Goal: Task Accomplishment & Management: Complete application form

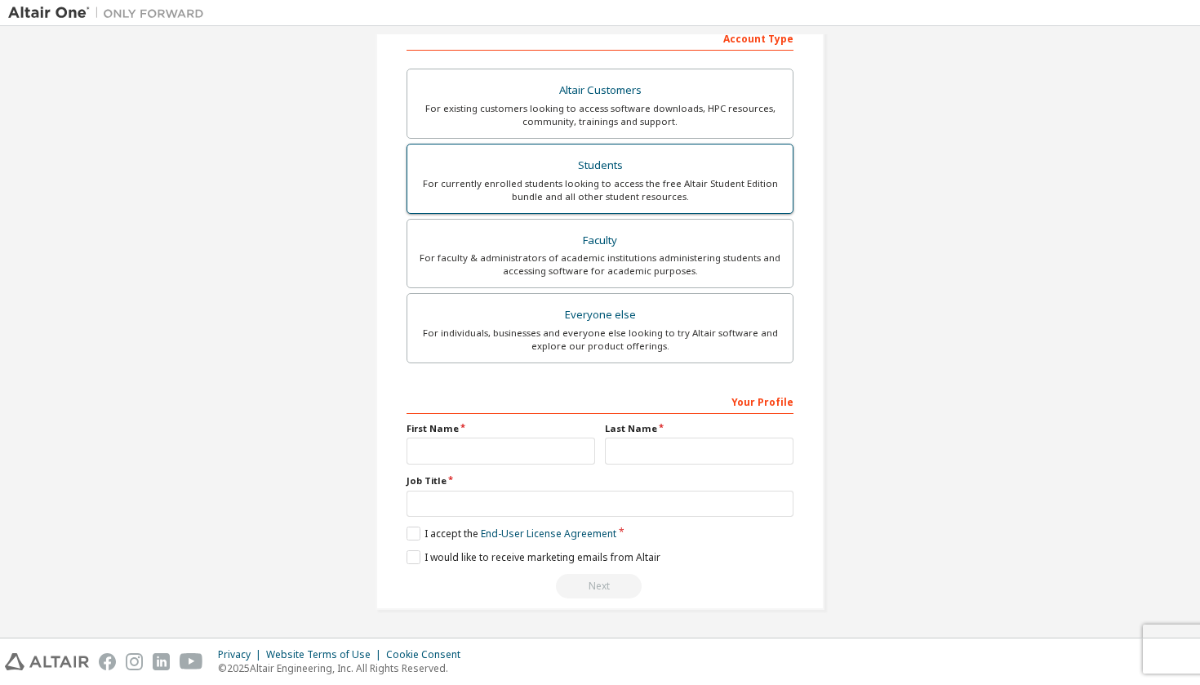
scroll to position [274, 0]
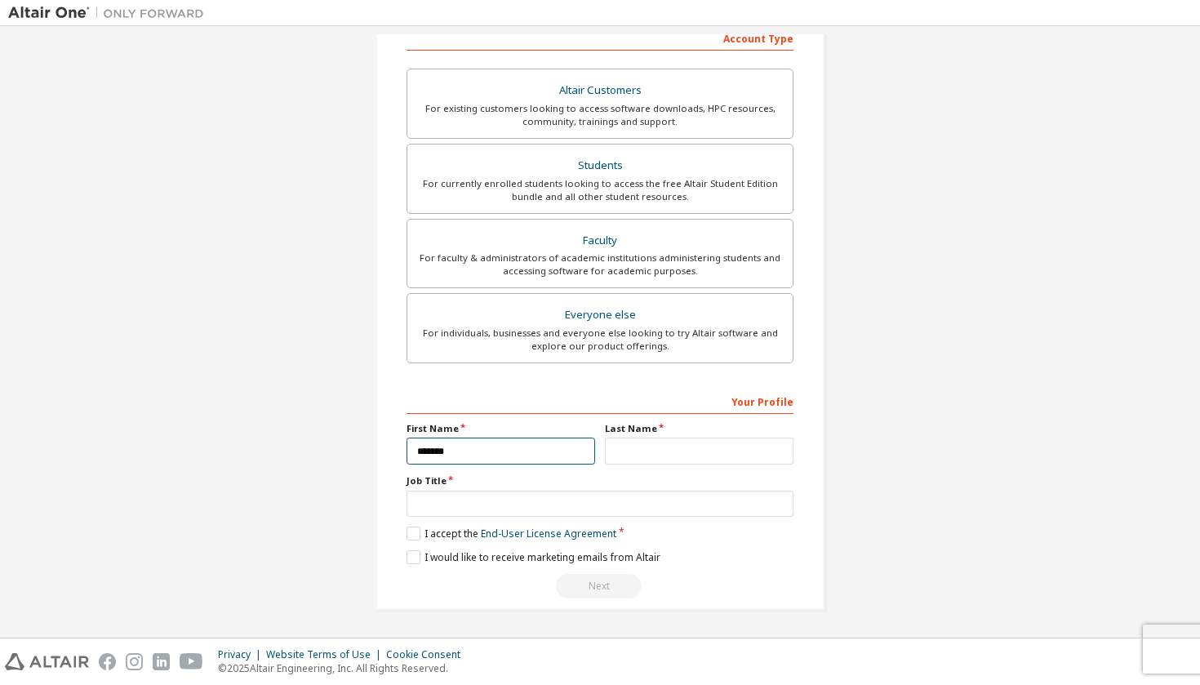
type input "******"
click at [643, 422] on label "Last Name" at bounding box center [699, 428] width 189 height 13
type input "***"
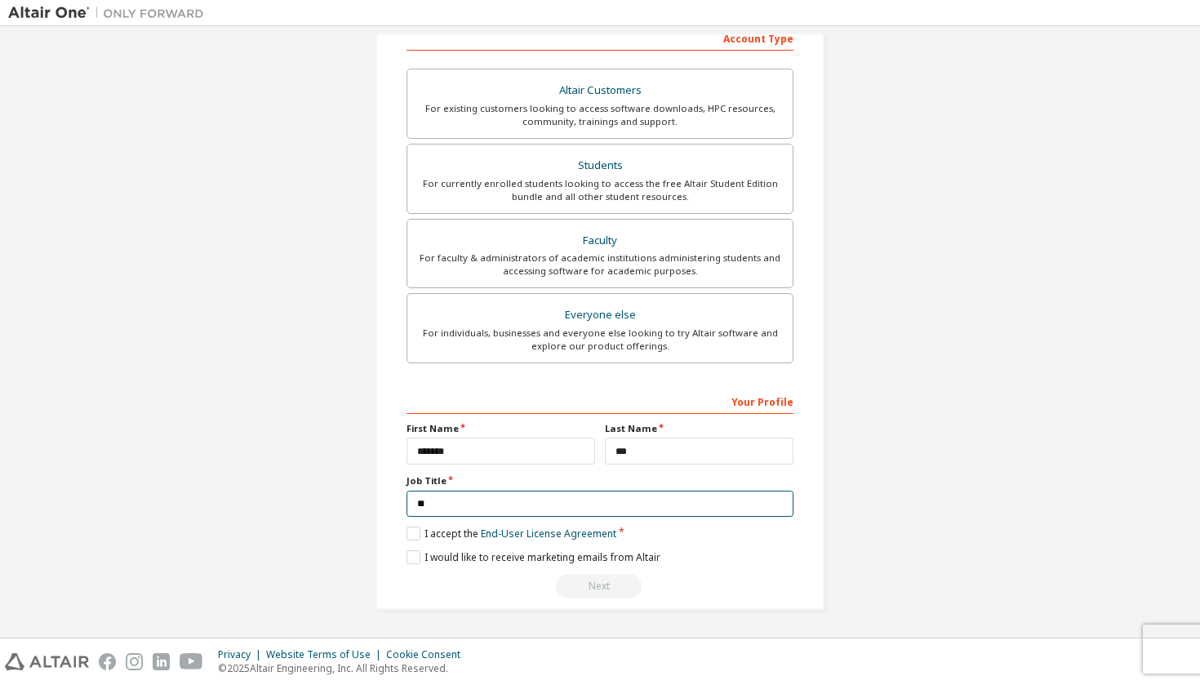
scroll to position [268, 0]
type input "**"
click at [410, 530] on label "I accept the End-User License Agreement" at bounding box center [512, 535] width 210 height 14
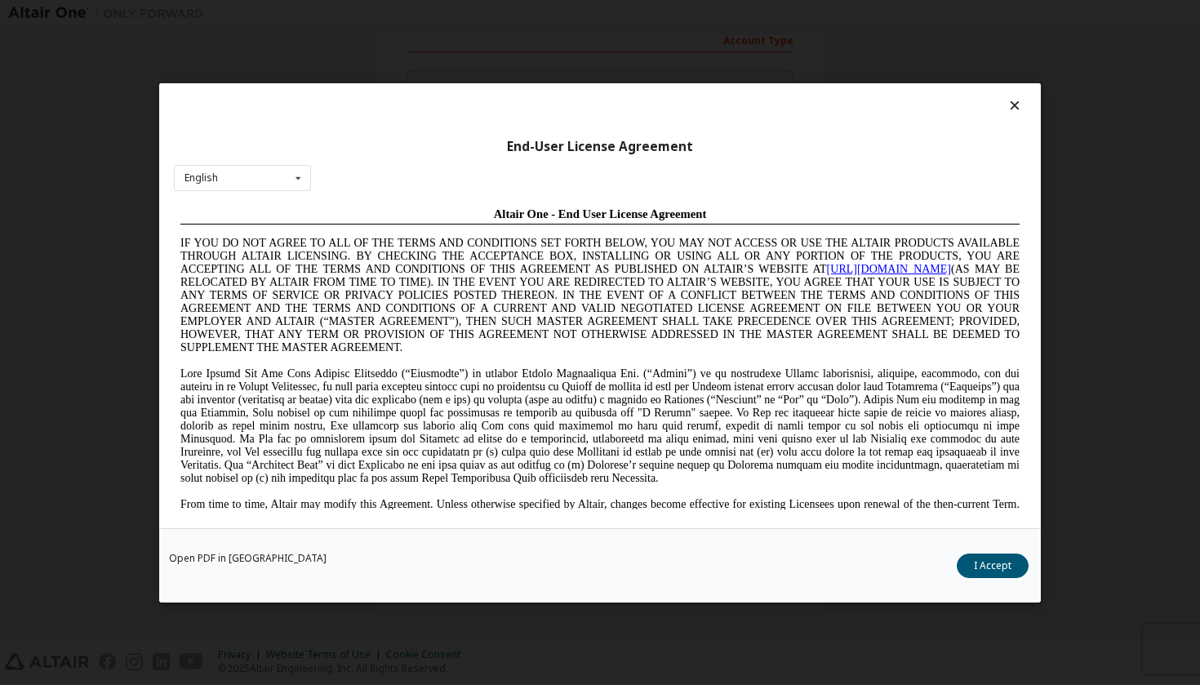
scroll to position [0, 0]
click at [1010, 567] on button "I Accept" at bounding box center [993, 565] width 72 height 24
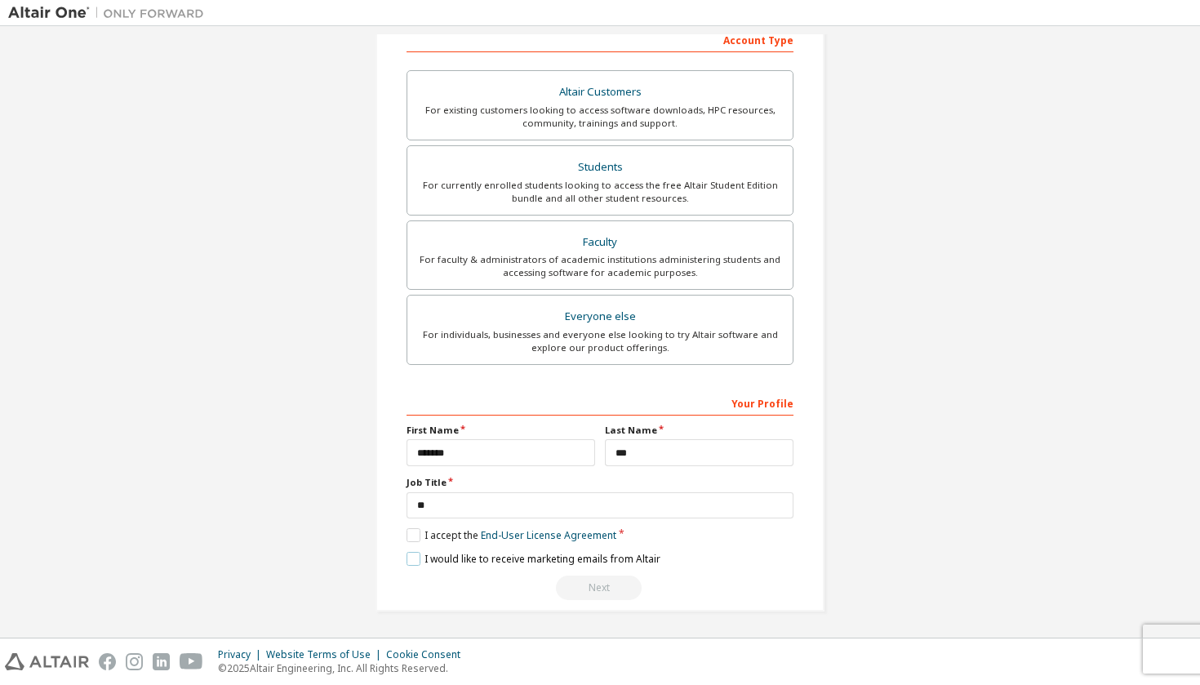
click at [408, 554] on label "I would like to receive marketing emails from Altair" at bounding box center [534, 559] width 254 height 14
click at [578, 581] on div "Next" at bounding box center [600, 588] width 387 height 24
click at [661, 238] on div "Faculty" at bounding box center [600, 242] width 366 height 23
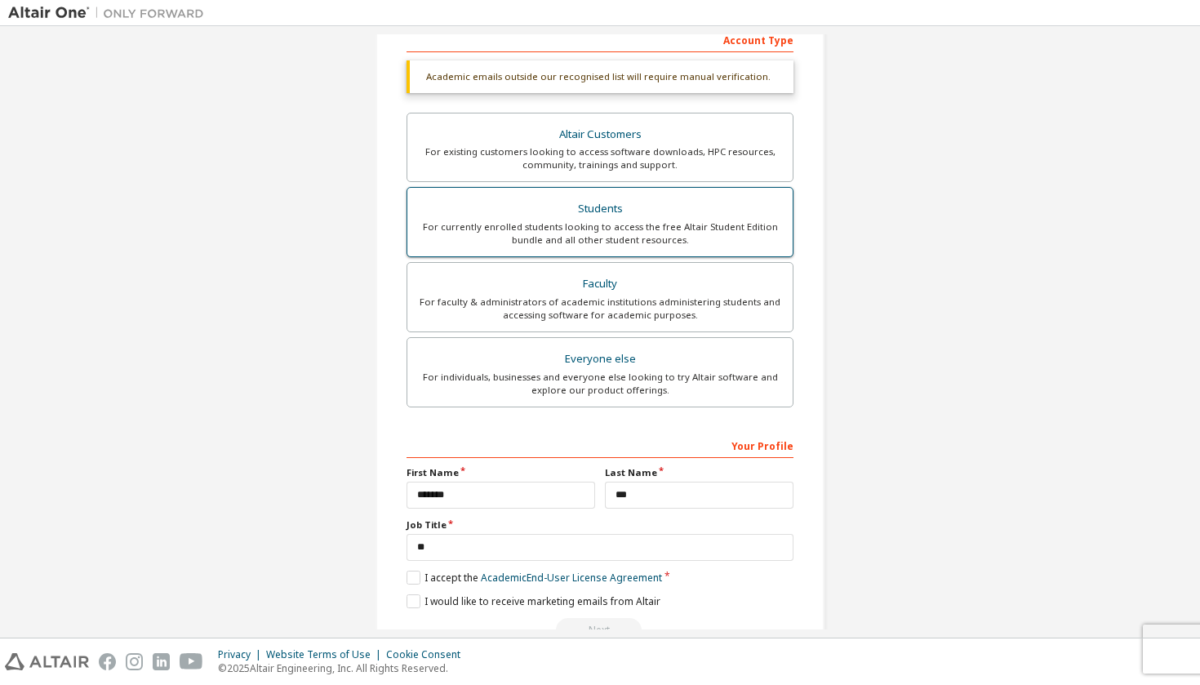
click at [613, 199] on div "Students" at bounding box center [600, 209] width 366 height 23
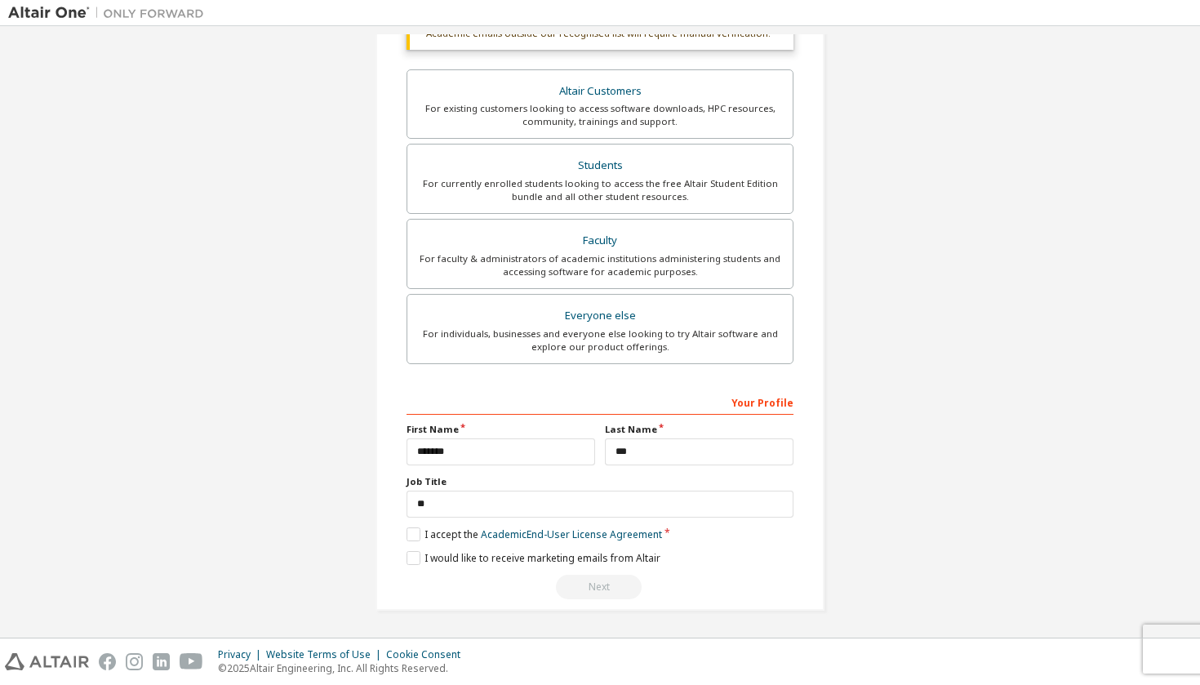
scroll to position [310, 0]
click at [708, 389] on div "Your Profile" at bounding box center [600, 402] width 387 height 26
click at [689, 400] on div "Your Profile" at bounding box center [600, 402] width 387 height 26
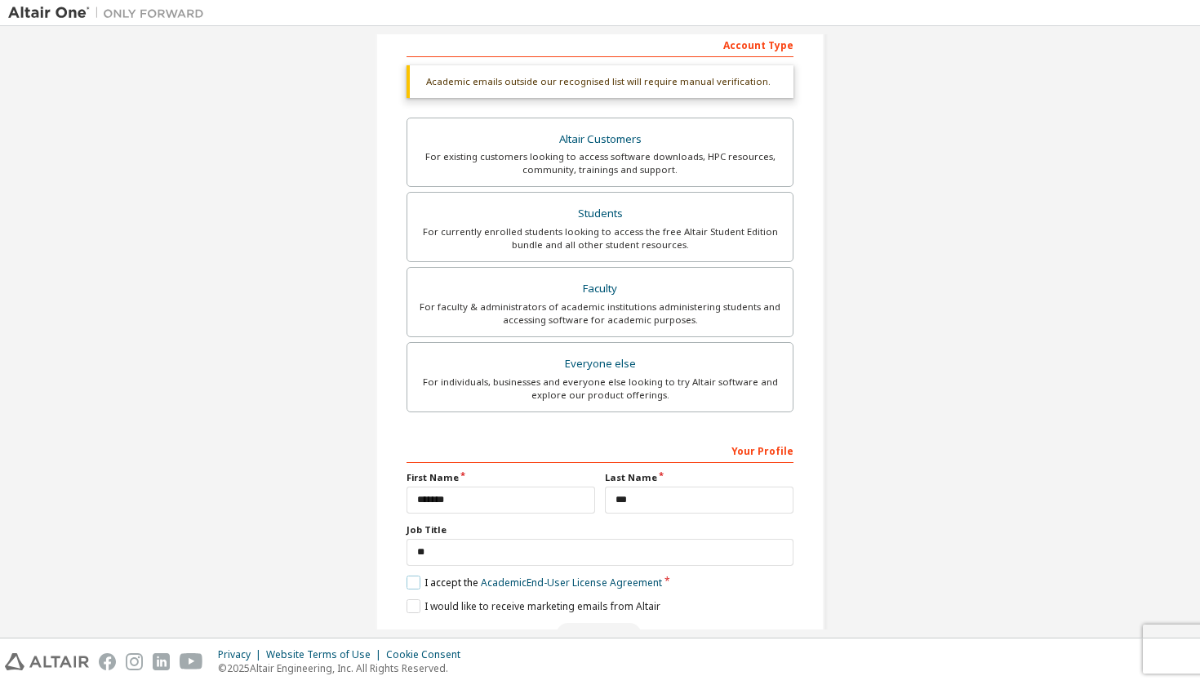
click at [416, 580] on label "I accept the Academic End-User License Agreement" at bounding box center [535, 583] width 256 height 14
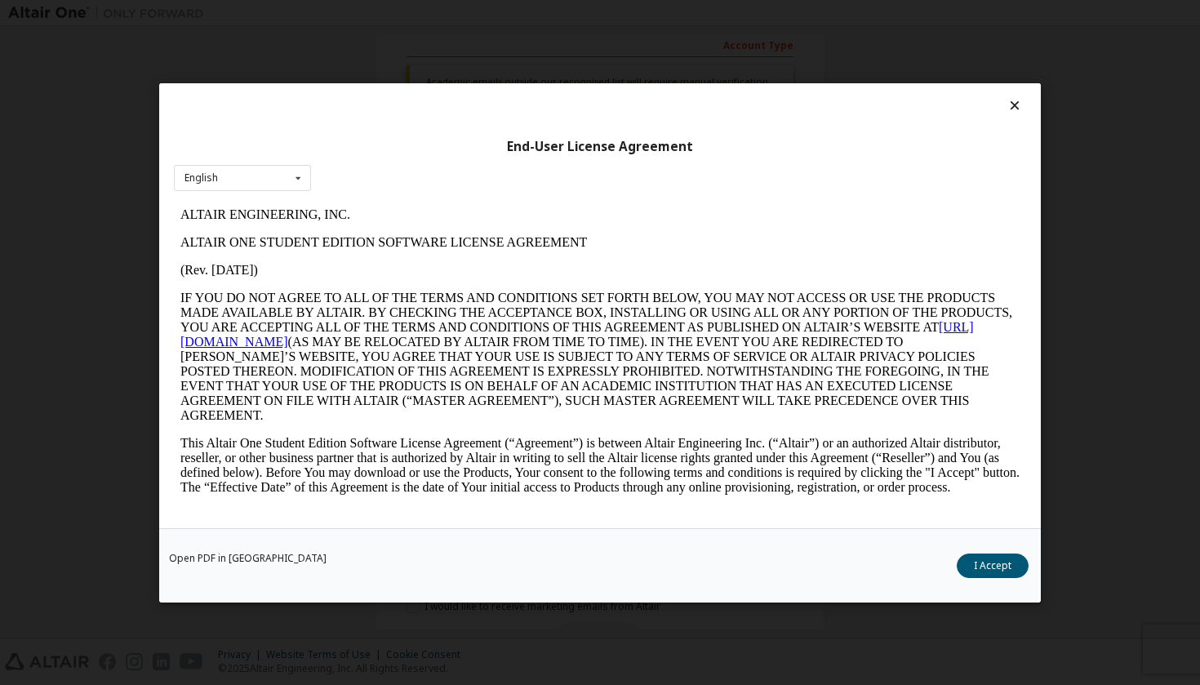
scroll to position [0, 0]
click at [1005, 568] on button "I Accept" at bounding box center [993, 565] width 72 height 24
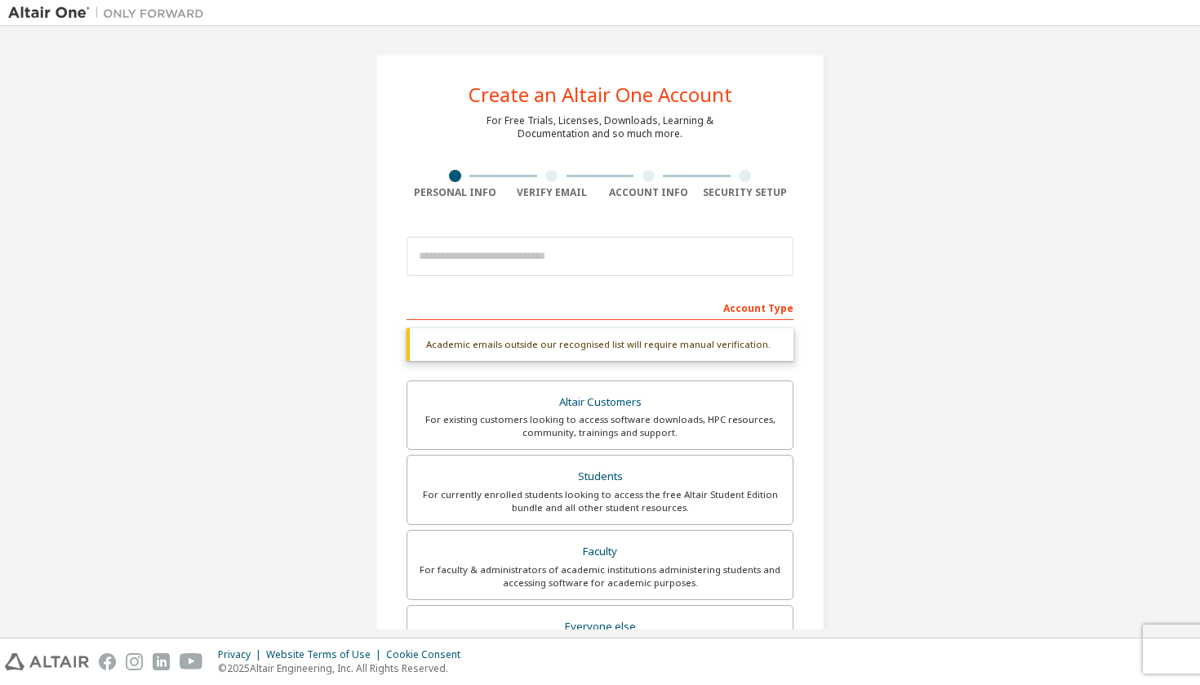
click at [610, 343] on div "Academic emails outside our recognised list will require manual verification." at bounding box center [600, 344] width 387 height 33
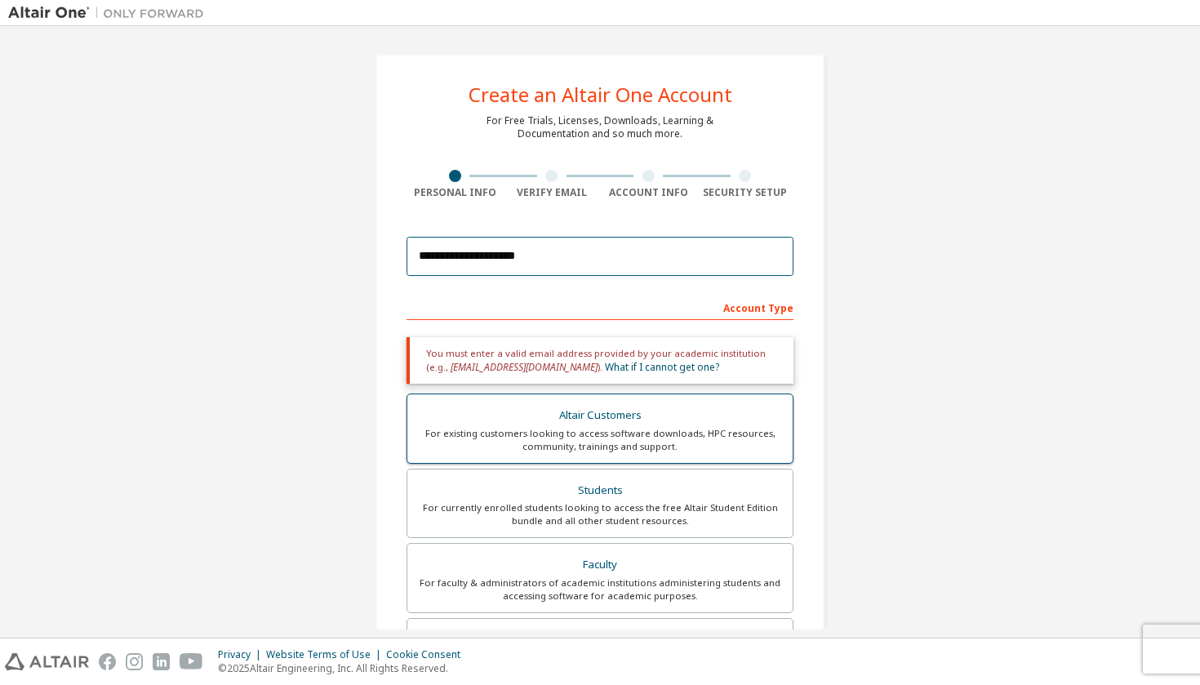
type input "**********"
click at [623, 408] on div "Altair Customers" at bounding box center [600, 415] width 366 height 23
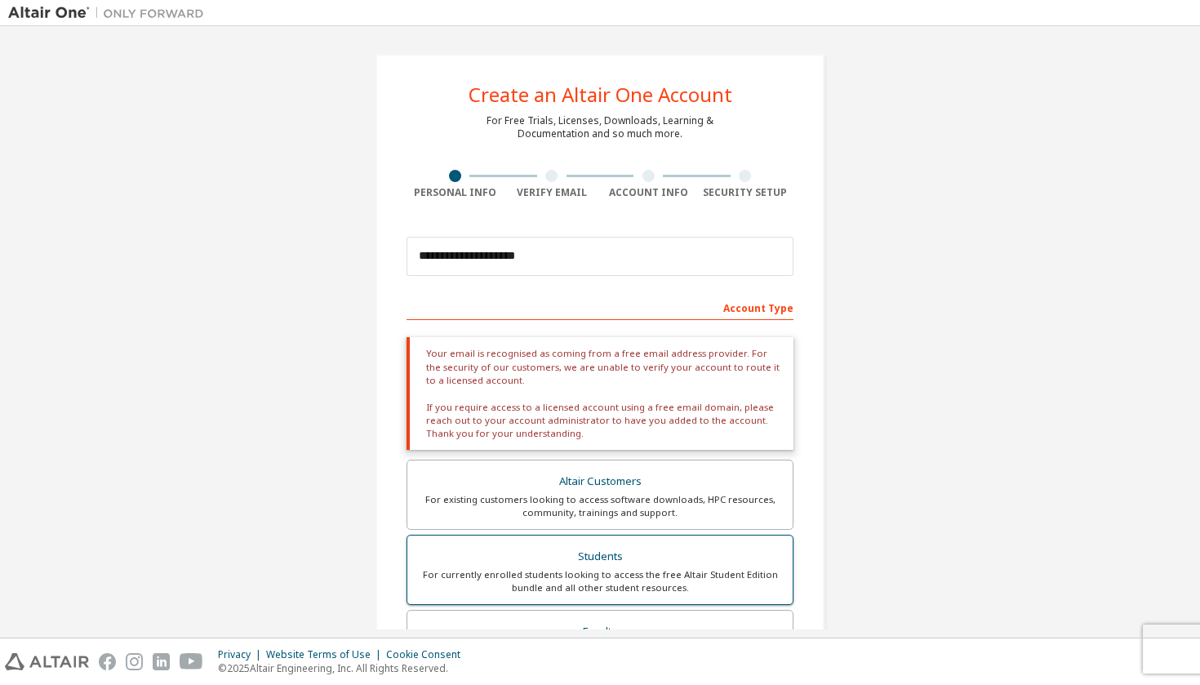
click at [636, 568] on div "For currently enrolled students looking to access the free Altair Student Editi…" at bounding box center [600, 581] width 366 height 26
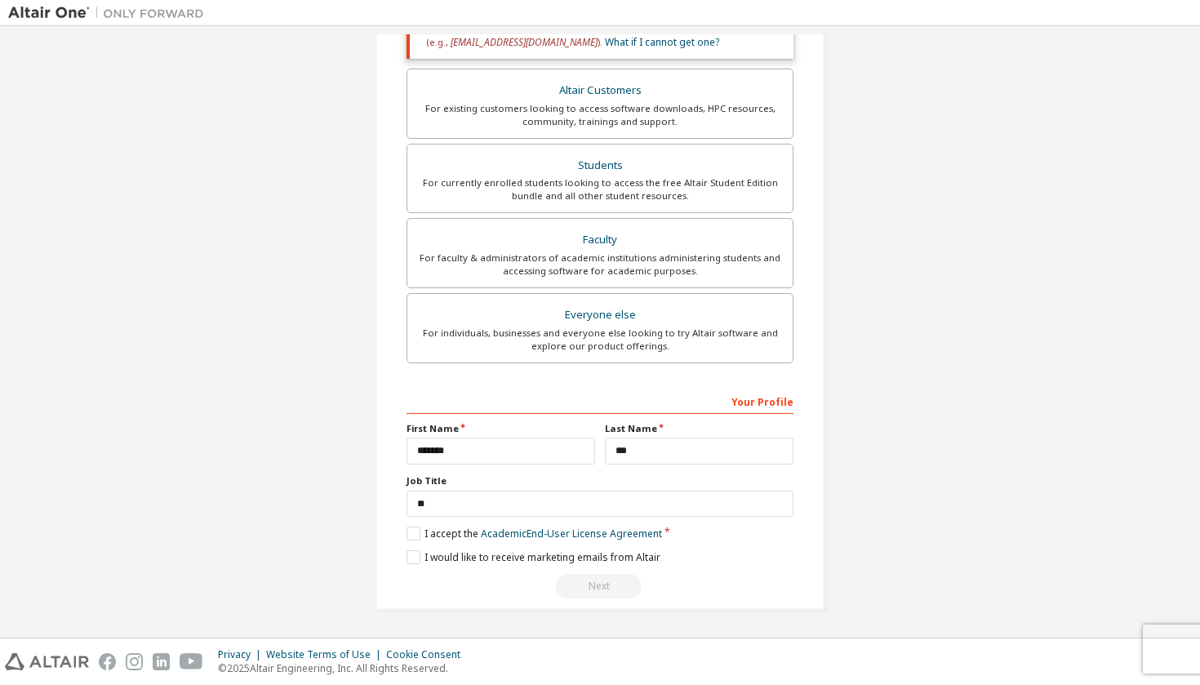
scroll to position [323, 0]
click at [595, 603] on div "**********" at bounding box center [600, 171] width 449 height 881
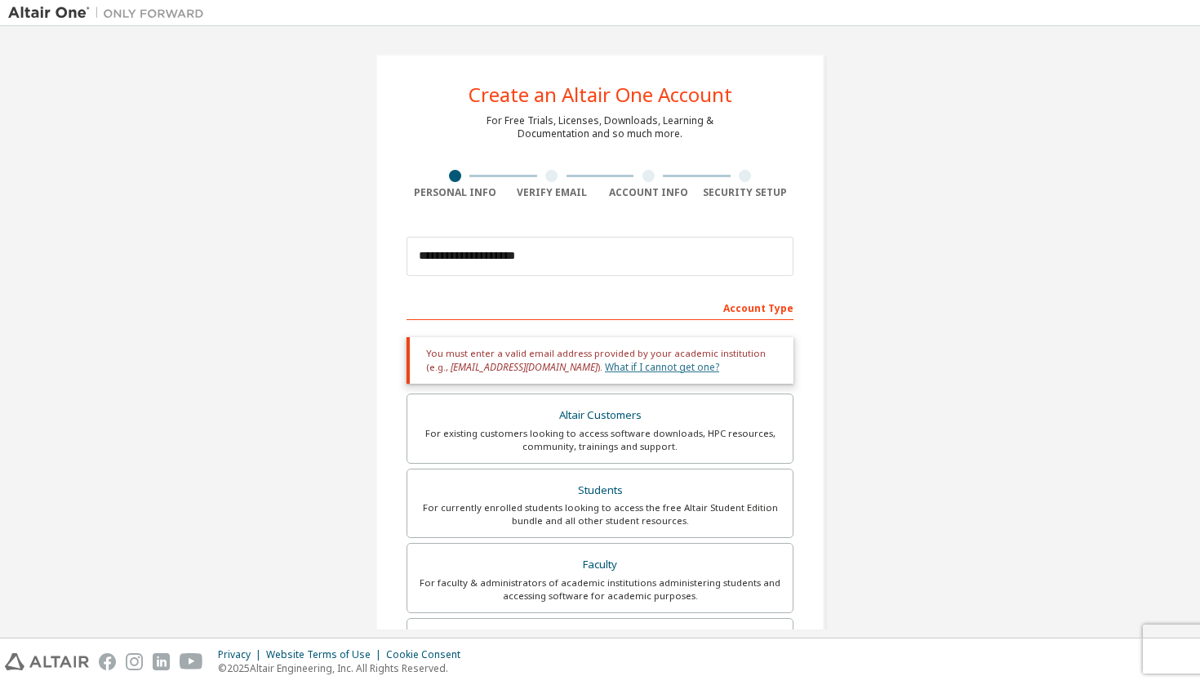
click at [605, 361] on link "What if I cannot get one?" at bounding box center [662, 367] width 114 height 14
click at [478, 459] on label "Altair Customers For existing customers looking to access software downloads, H…" at bounding box center [600, 429] width 387 height 70
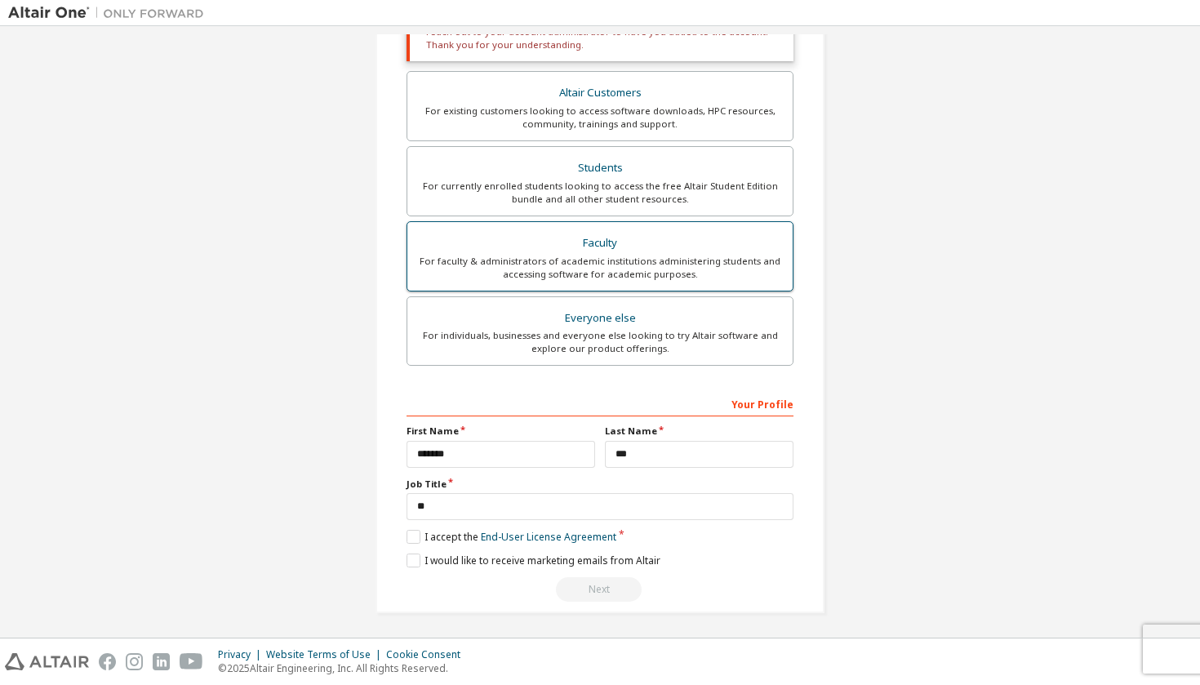
click at [550, 247] on div "Faculty" at bounding box center [600, 243] width 366 height 23
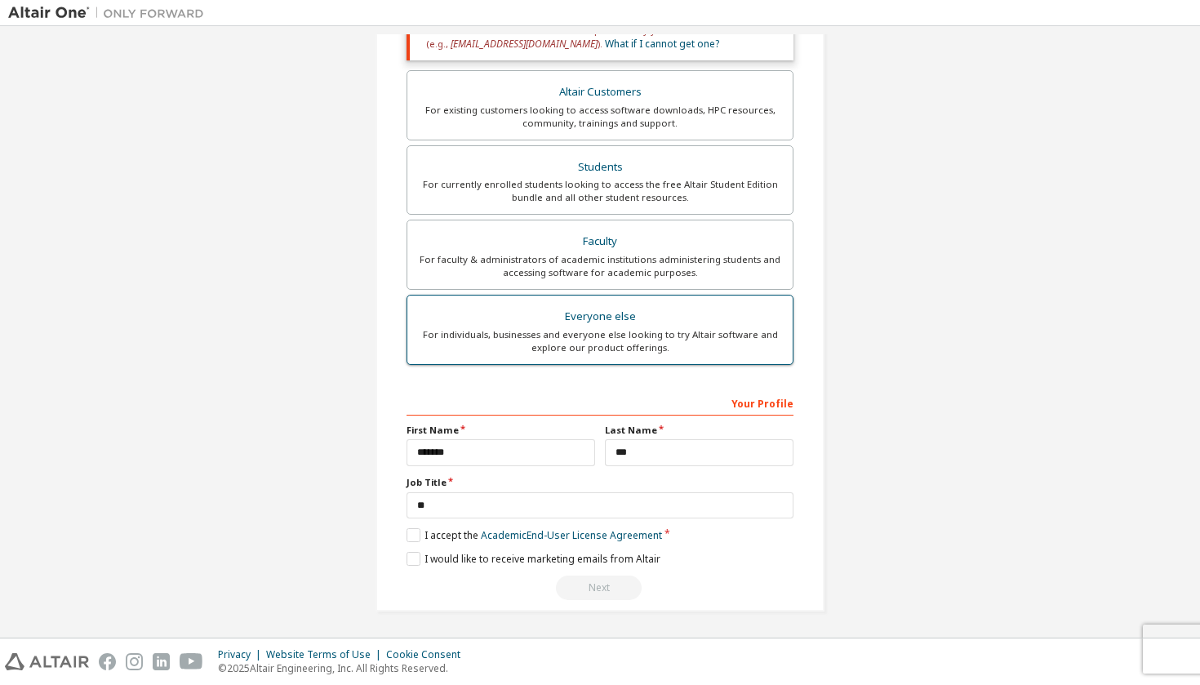
click at [561, 302] on label "Everyone else For individuals, businesses and everyone else looking to try Alta…" at bounding box center [600, 330] width 387 height 70
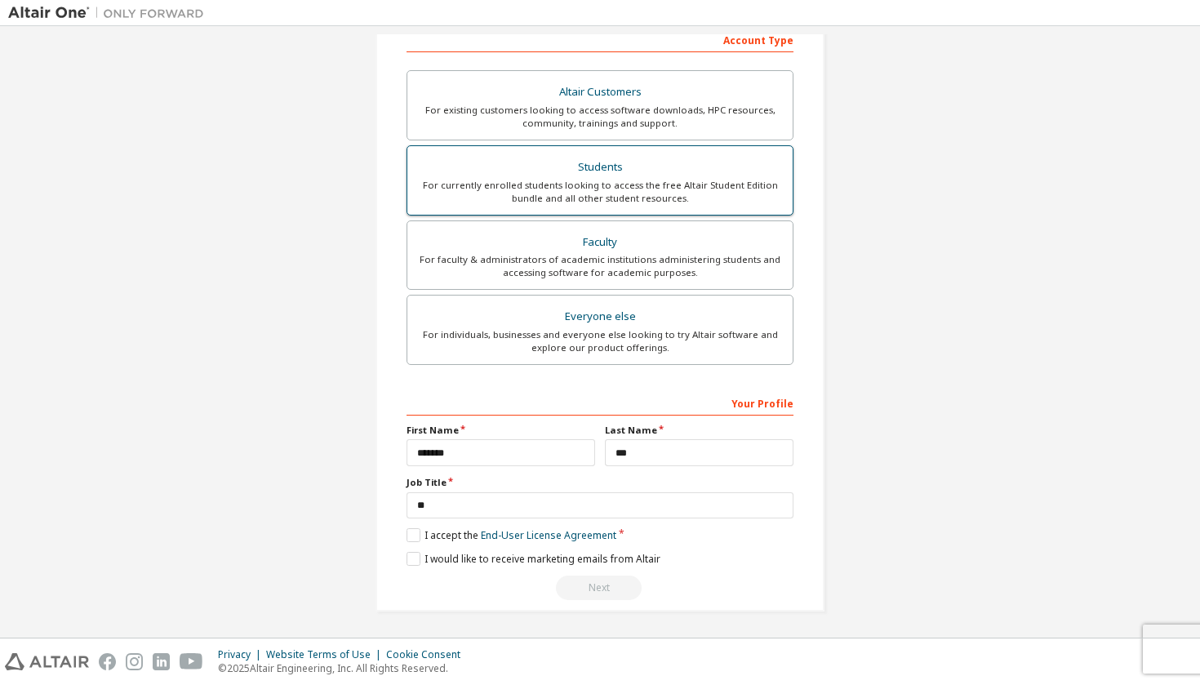
click at [556, 194] on div "For currently enrolled students looking to access the free Altair Student Editi…" at bounding box center [600, 192] width 366 height 26
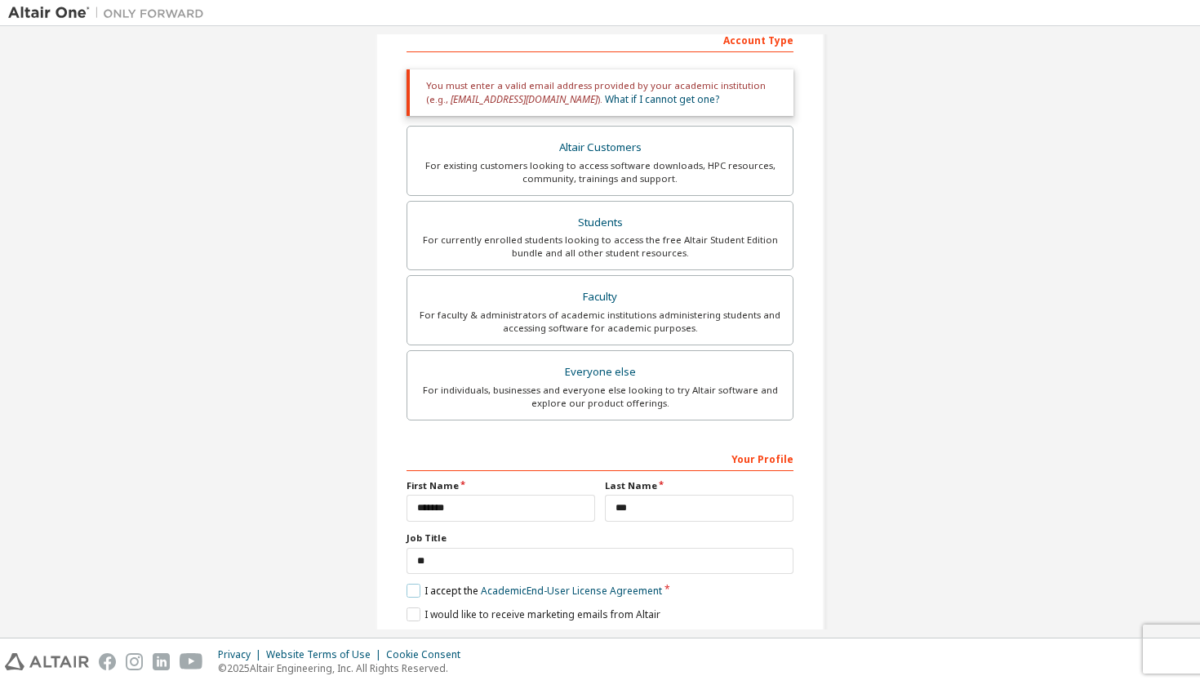
click at [416, 590] on label "I accept the Academic End-User License Agreement" at bounding box center [535, 591] width 256 height 14
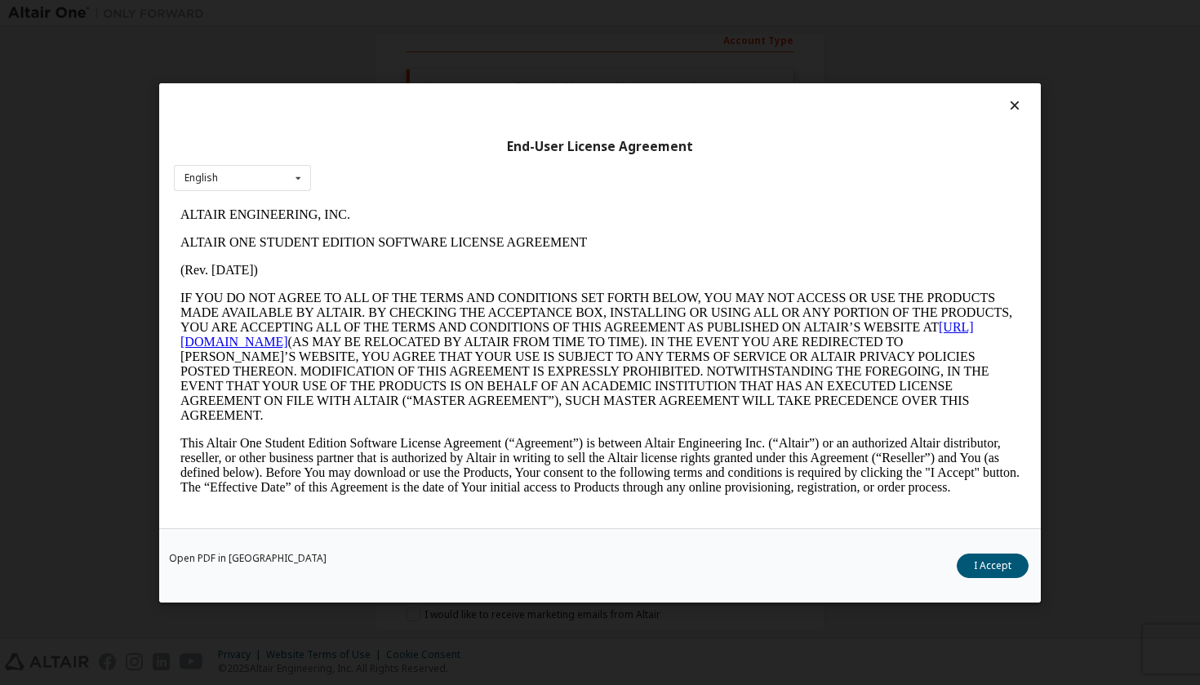
scroll to position [0, 0]
click at [1001, 572] on button "I Accept" at bounding box center [993, 565] width 72 height 24
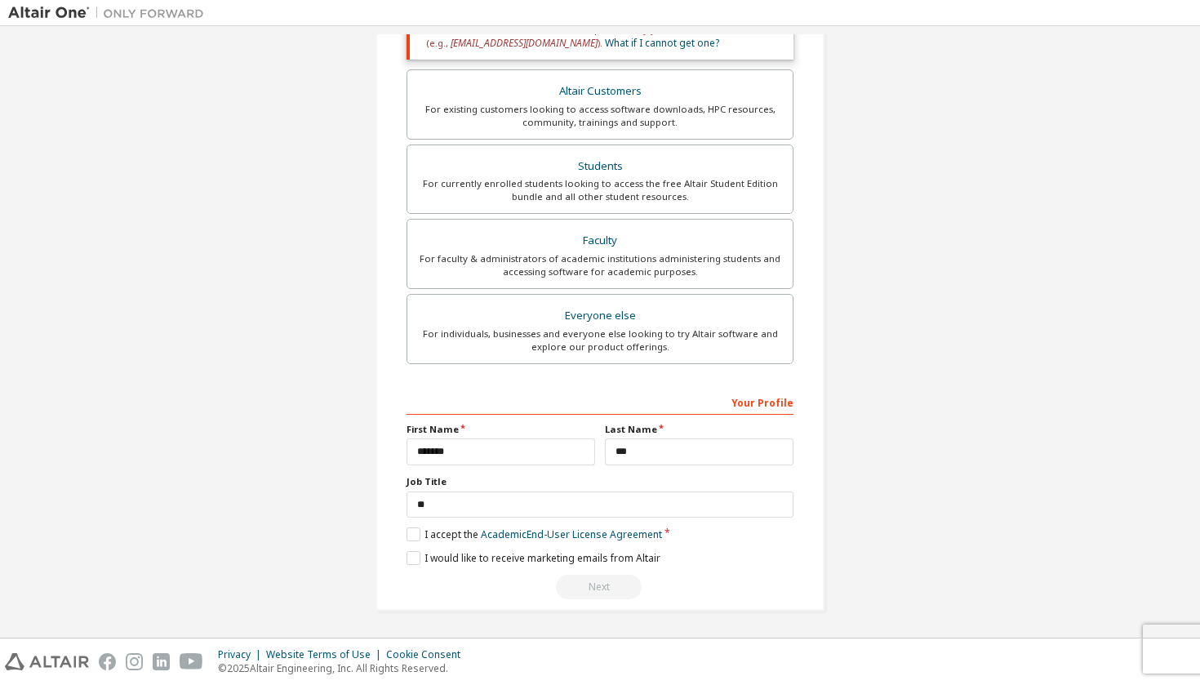
scroll to position [323, 0]
click at [693, 502] on input "**" at bounding box center [600, 505] width 387 height 27
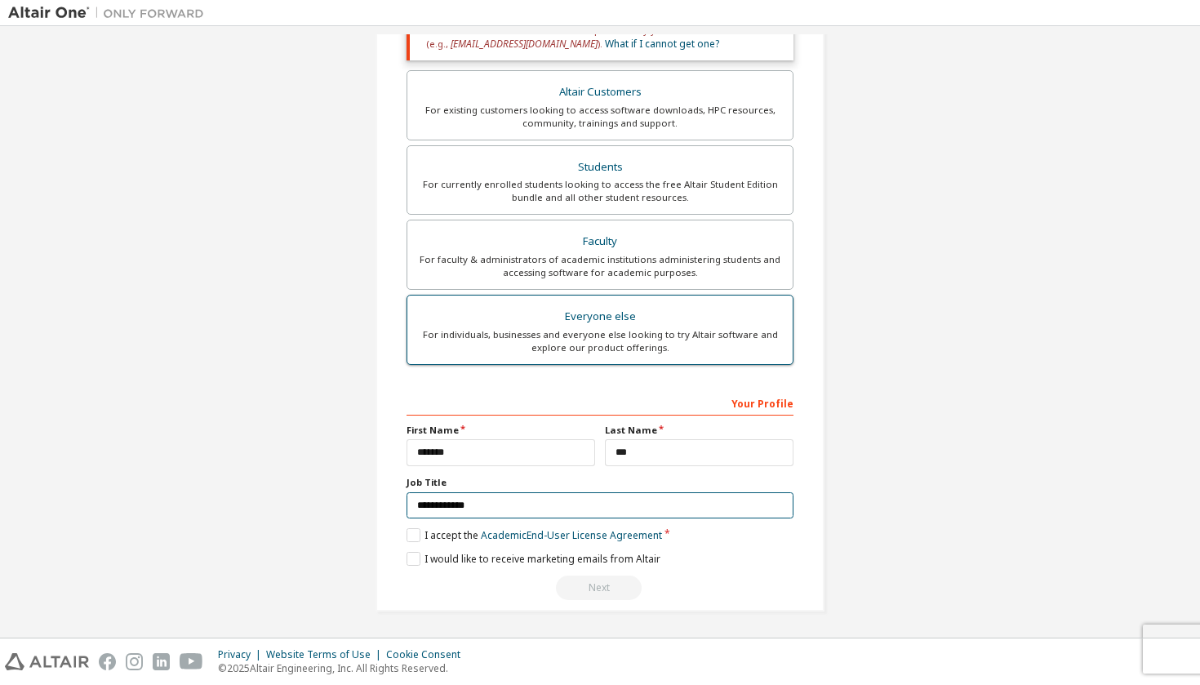
type input "**********"
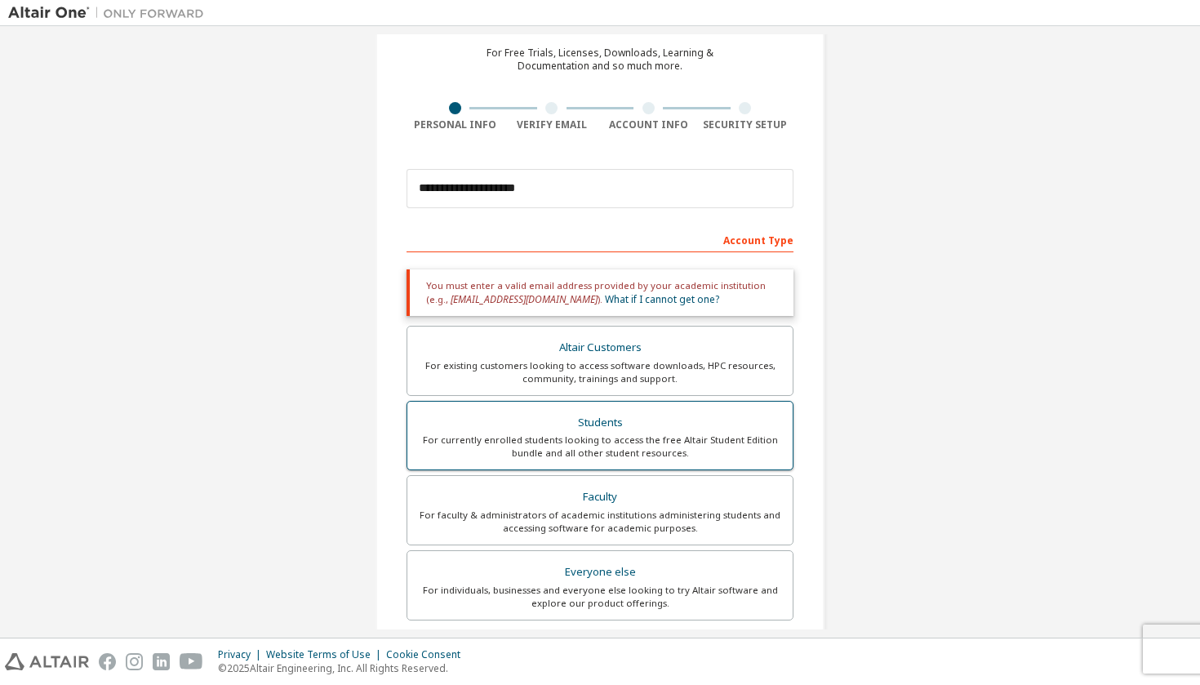
scroll to position [67, 0]
